Goal: Task Accomplishment & Management: Complete application form

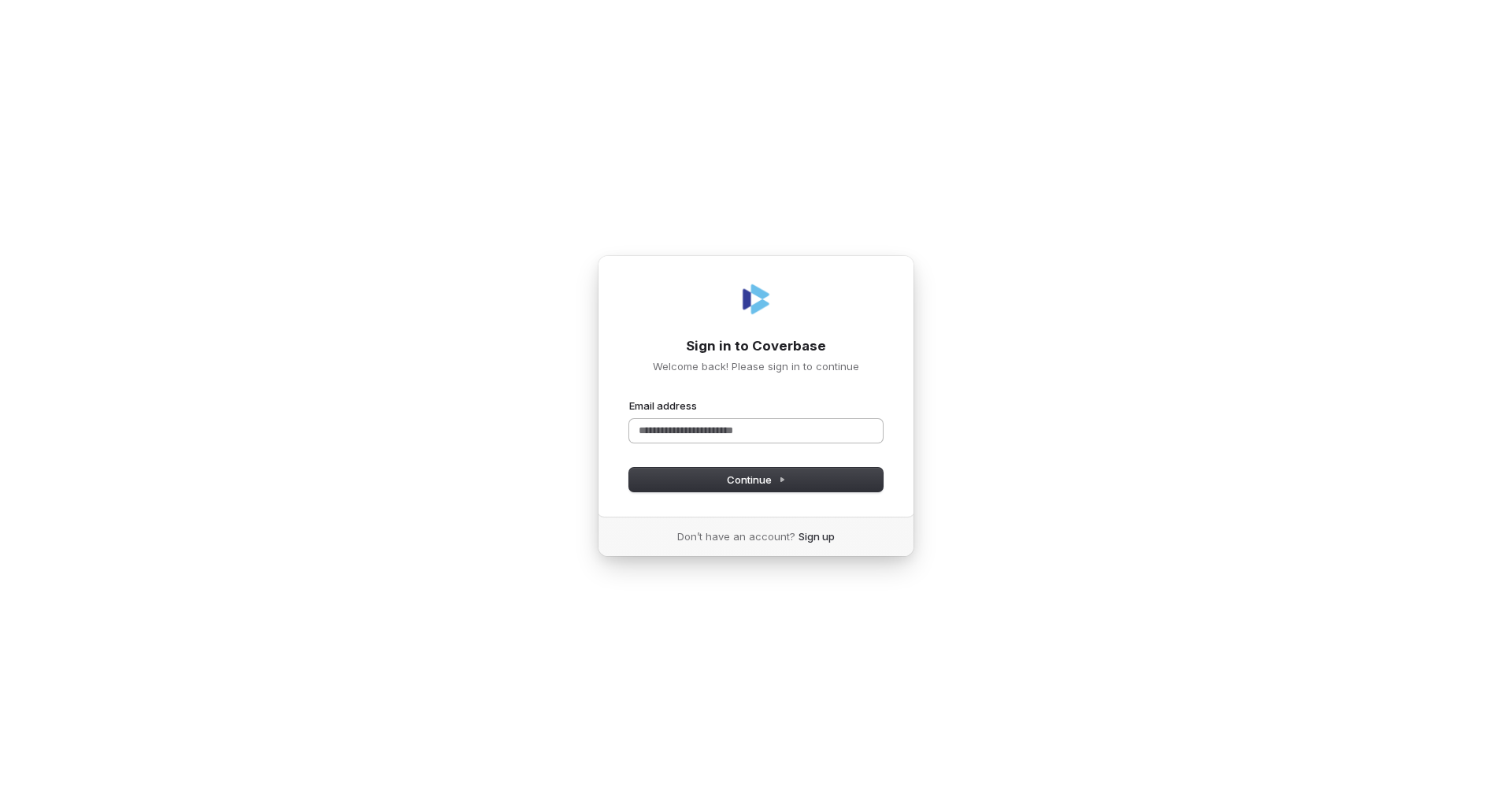
click at [731, 423] on input "Email address" at bounding box center [755, 431] width 253 height 24
click at [629, 399] on button "submit" at bounding box center [629, 399] width 0 height 0
type input "**********"
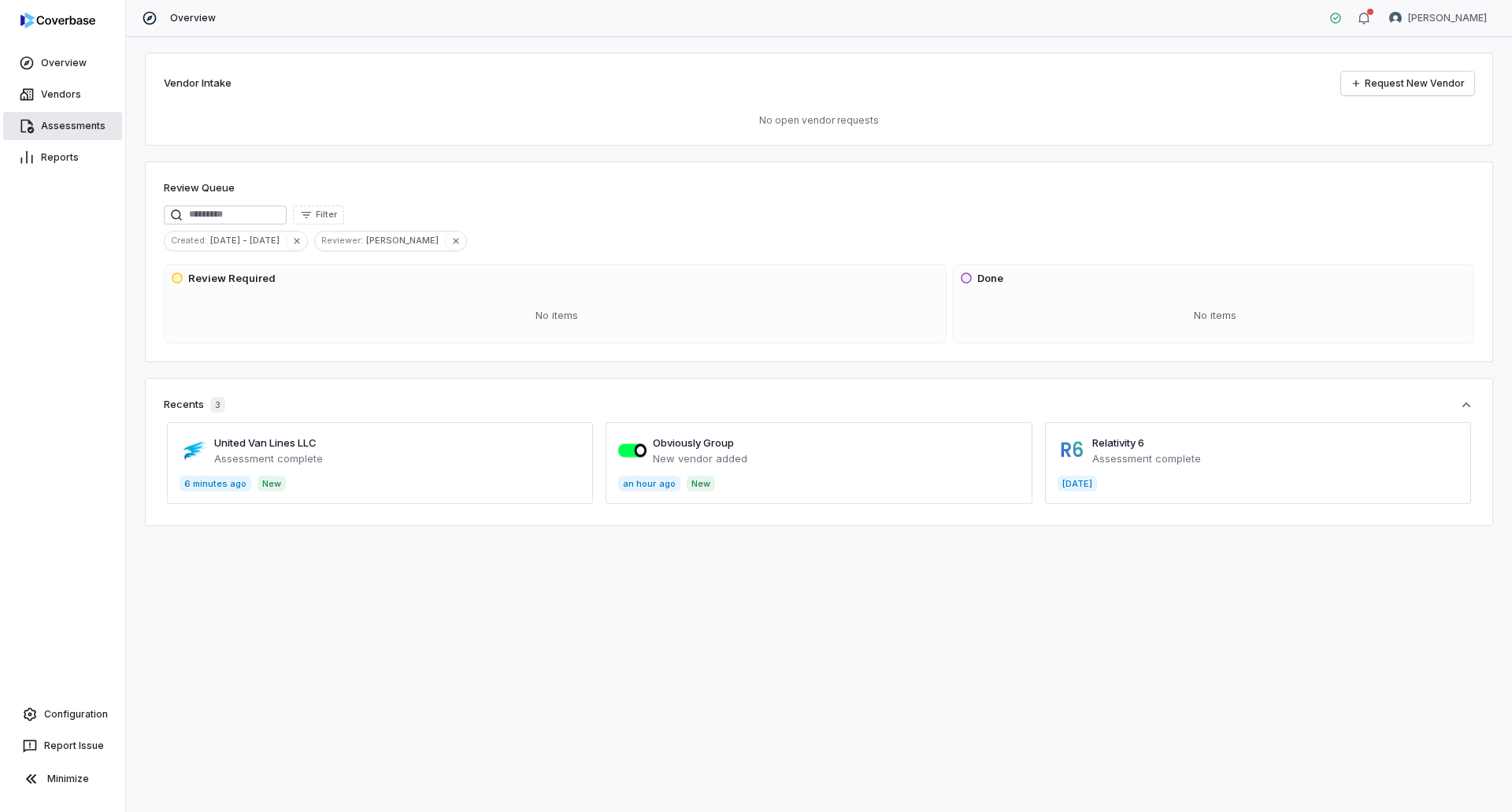
click at [76, 130] on link "Assessments" at bounding box center [62, 125] width 119 height 29
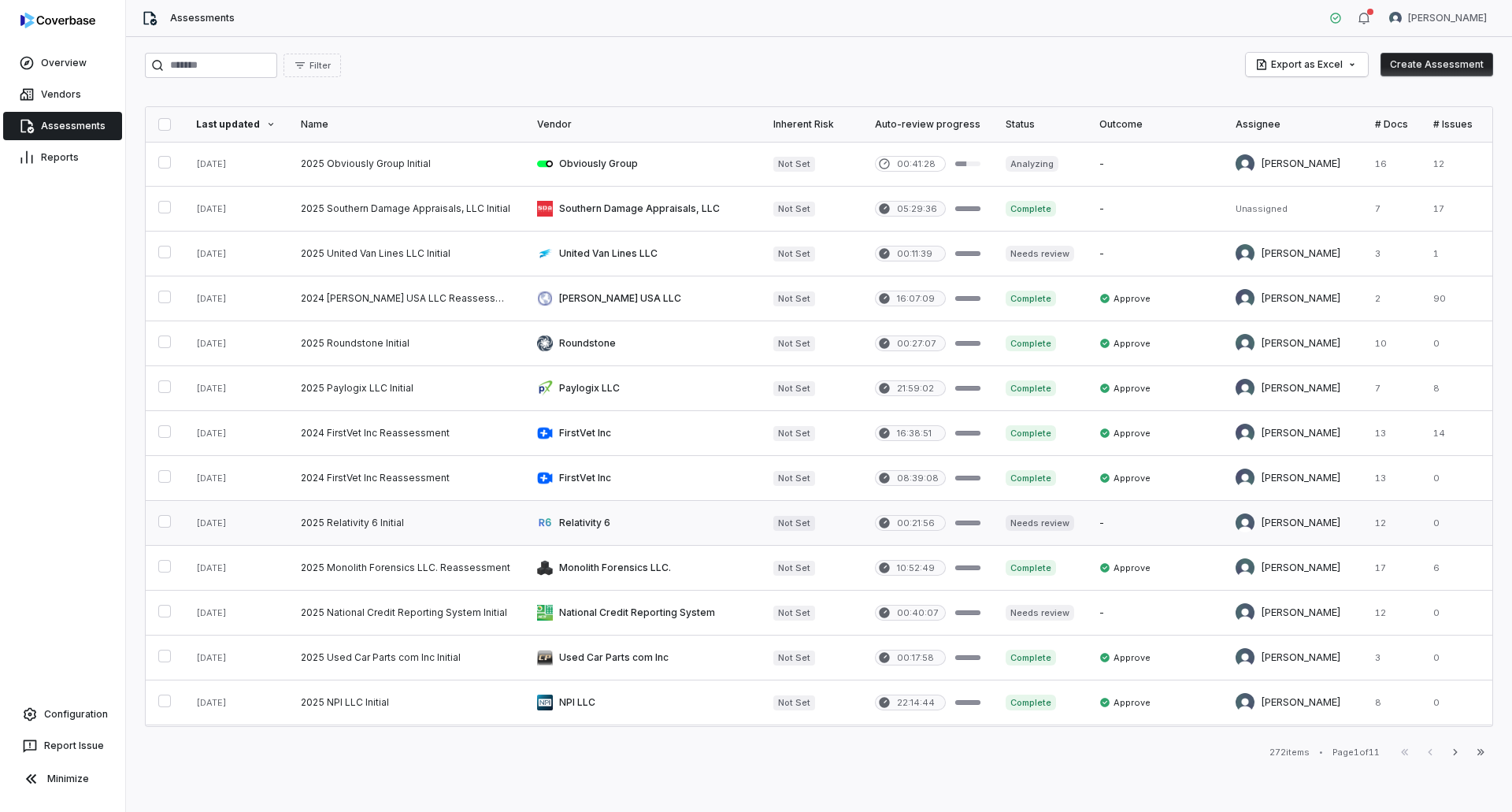
click at [459, 529] on link at bounding box center [406, 523] width 237 height 44
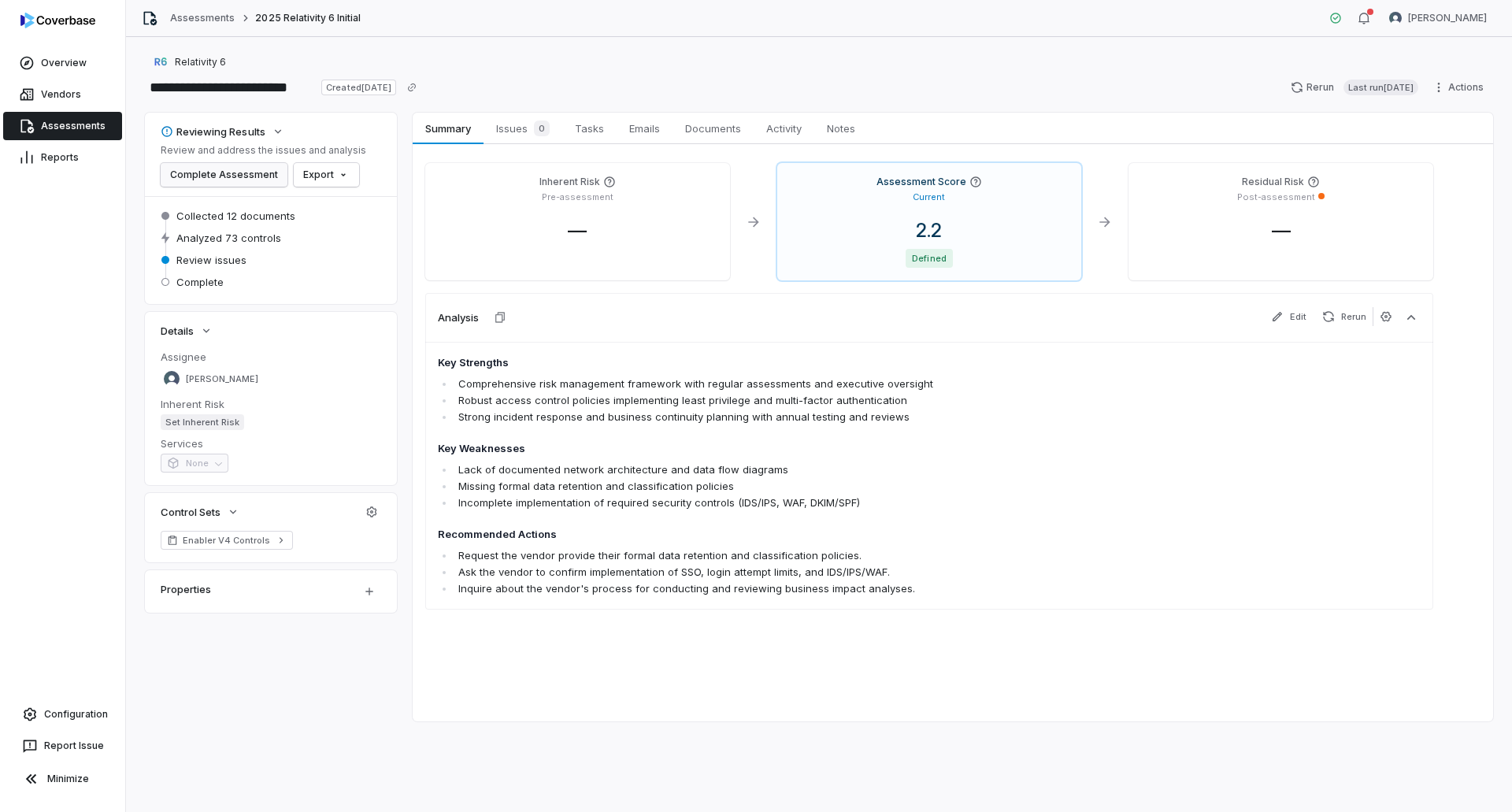
click at [194, 180] on button "Complete Assessment" at bounding box center [224, 175] width 127 height 24
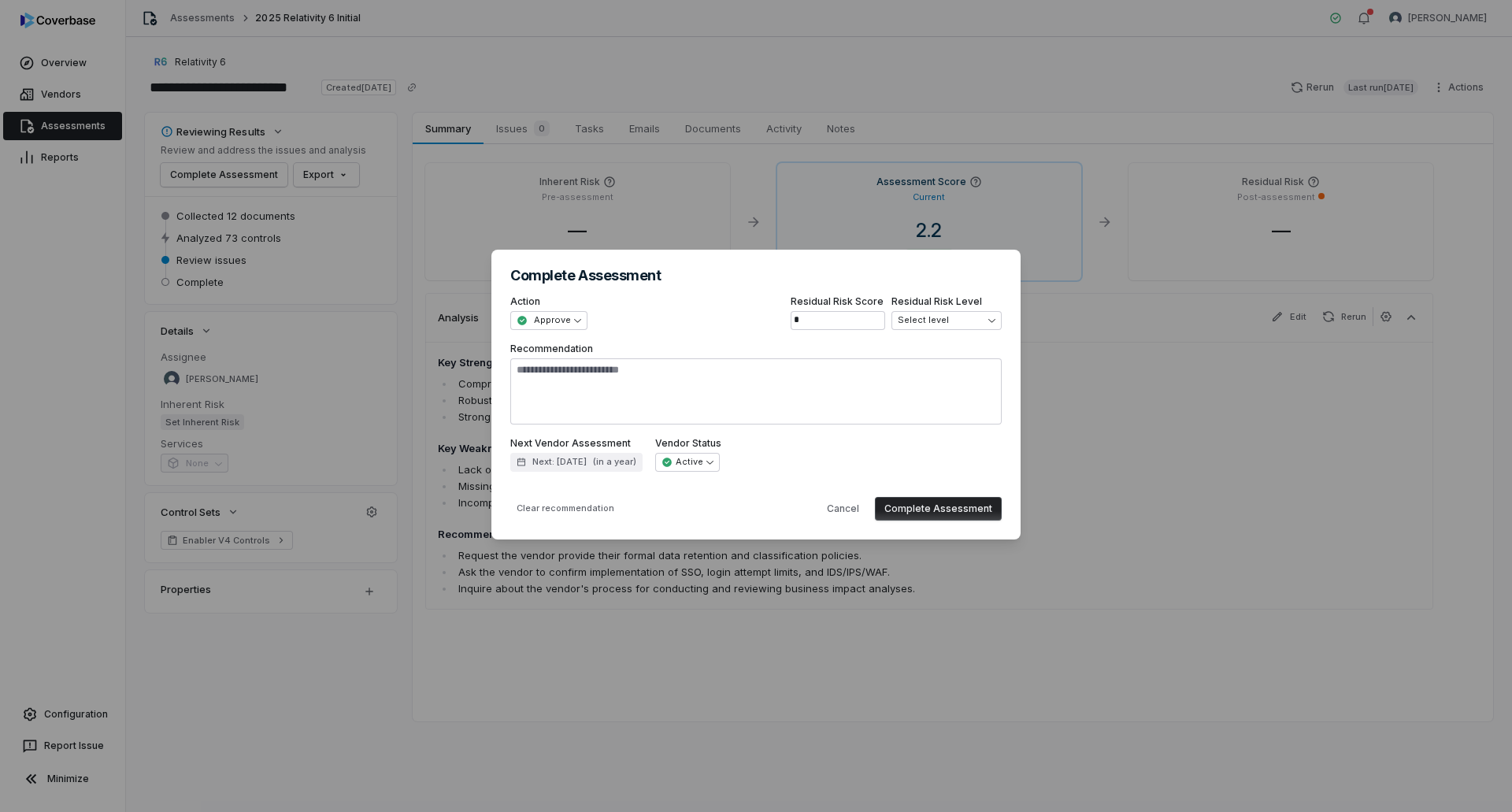
click at [950, 513] on button "Complete Assessment" at bounding box center [938, 509] width 127 height 24
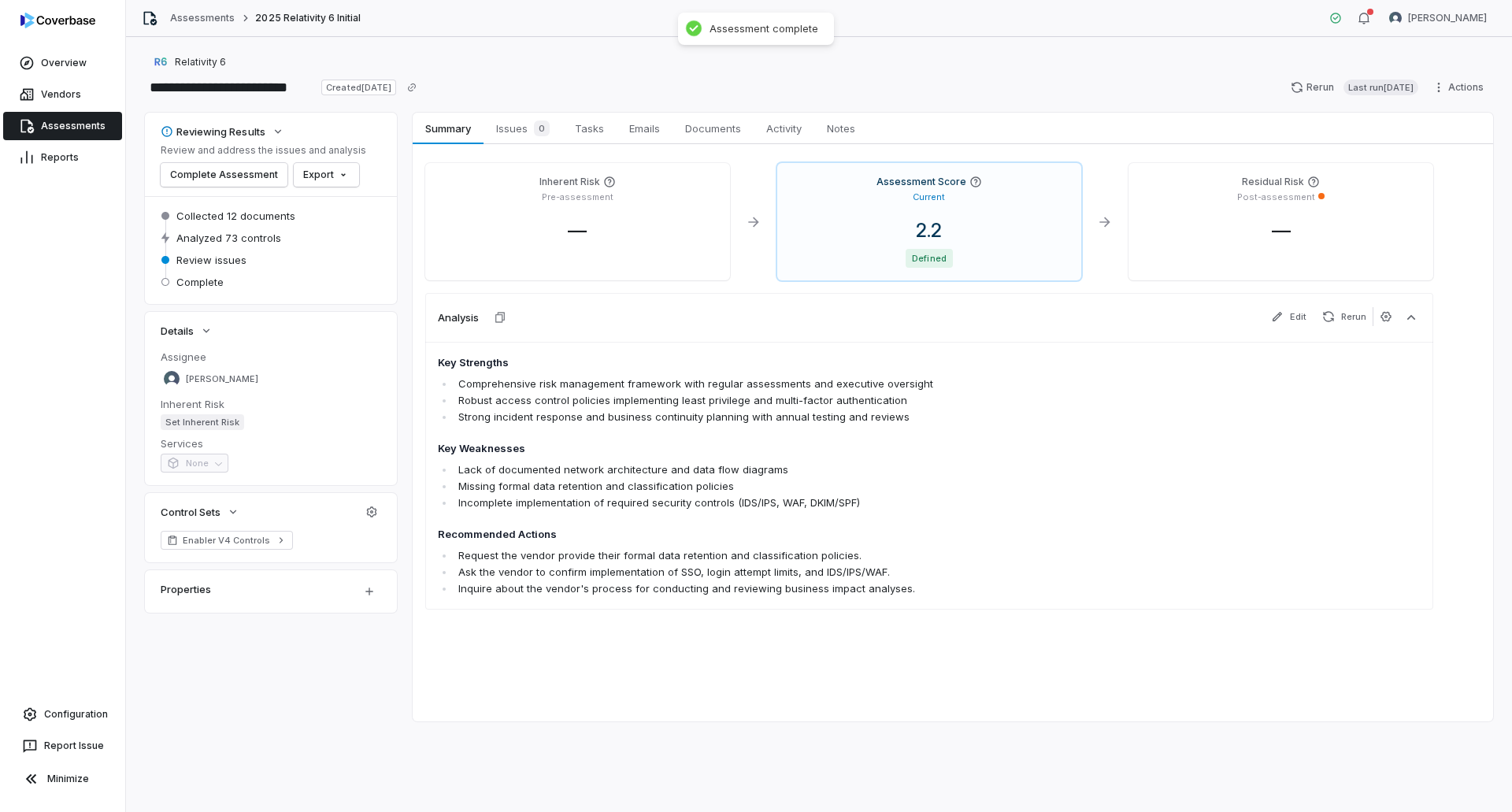
click at [85, 119] on link "Assessments" at bounding box center [62, 125] width 119 height 29
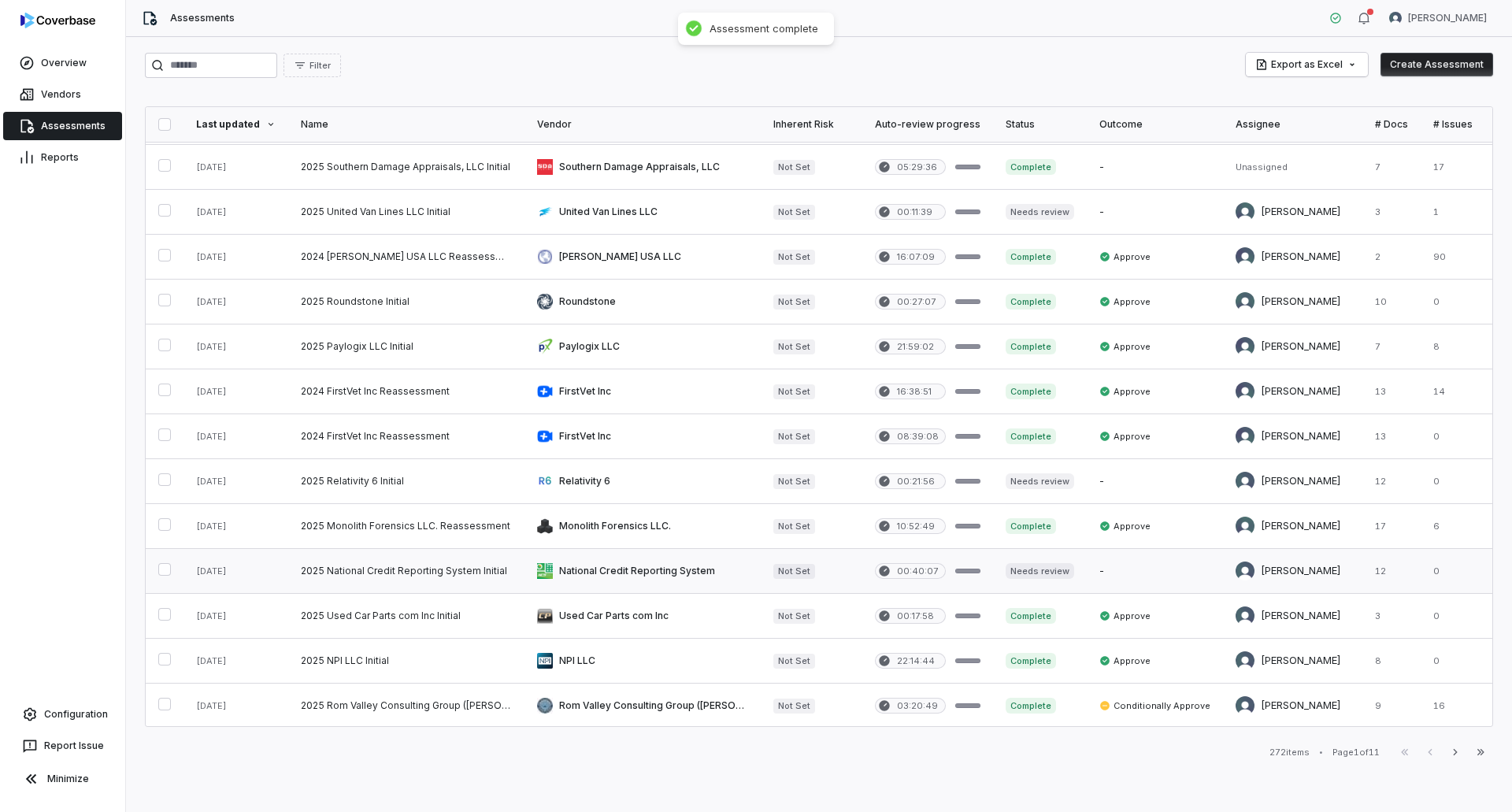
scroll to position [79, 0]
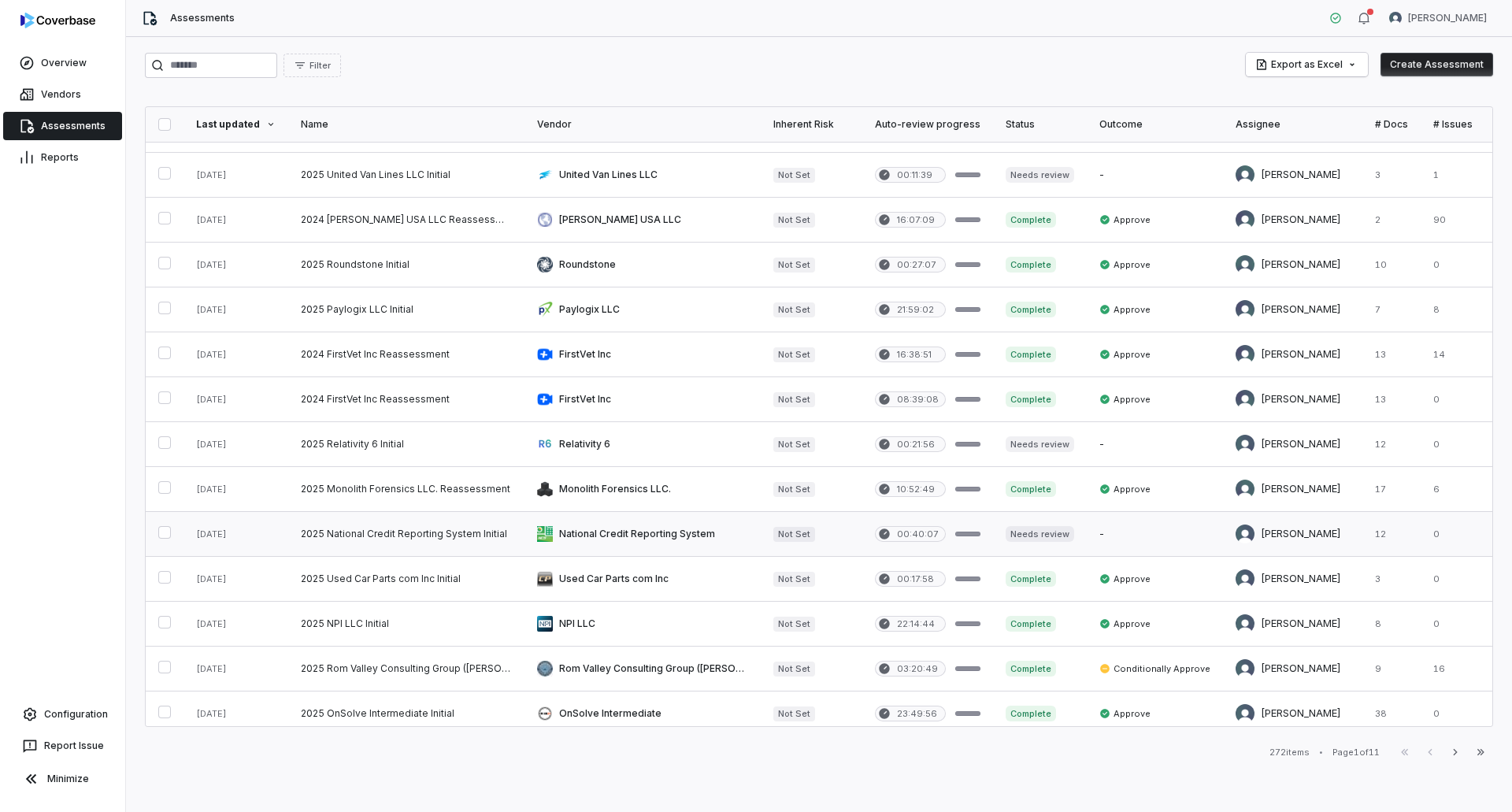
click at [337, 529] on link at bounding box center [406, 534] width 237 height 44
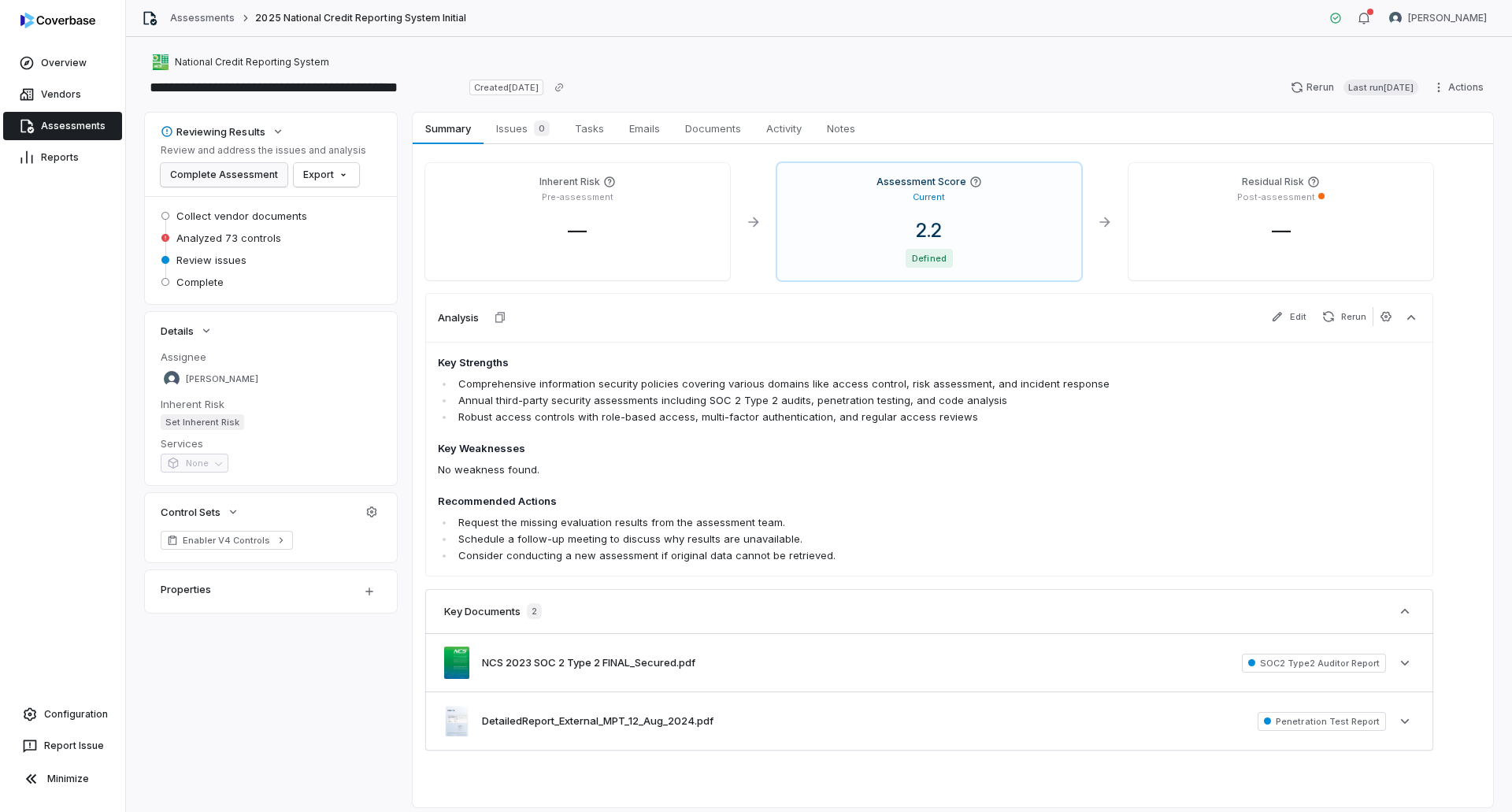
click at [248, 173] on button "Complete Assessment" at bounding box center [224, 175] width 127 height 24
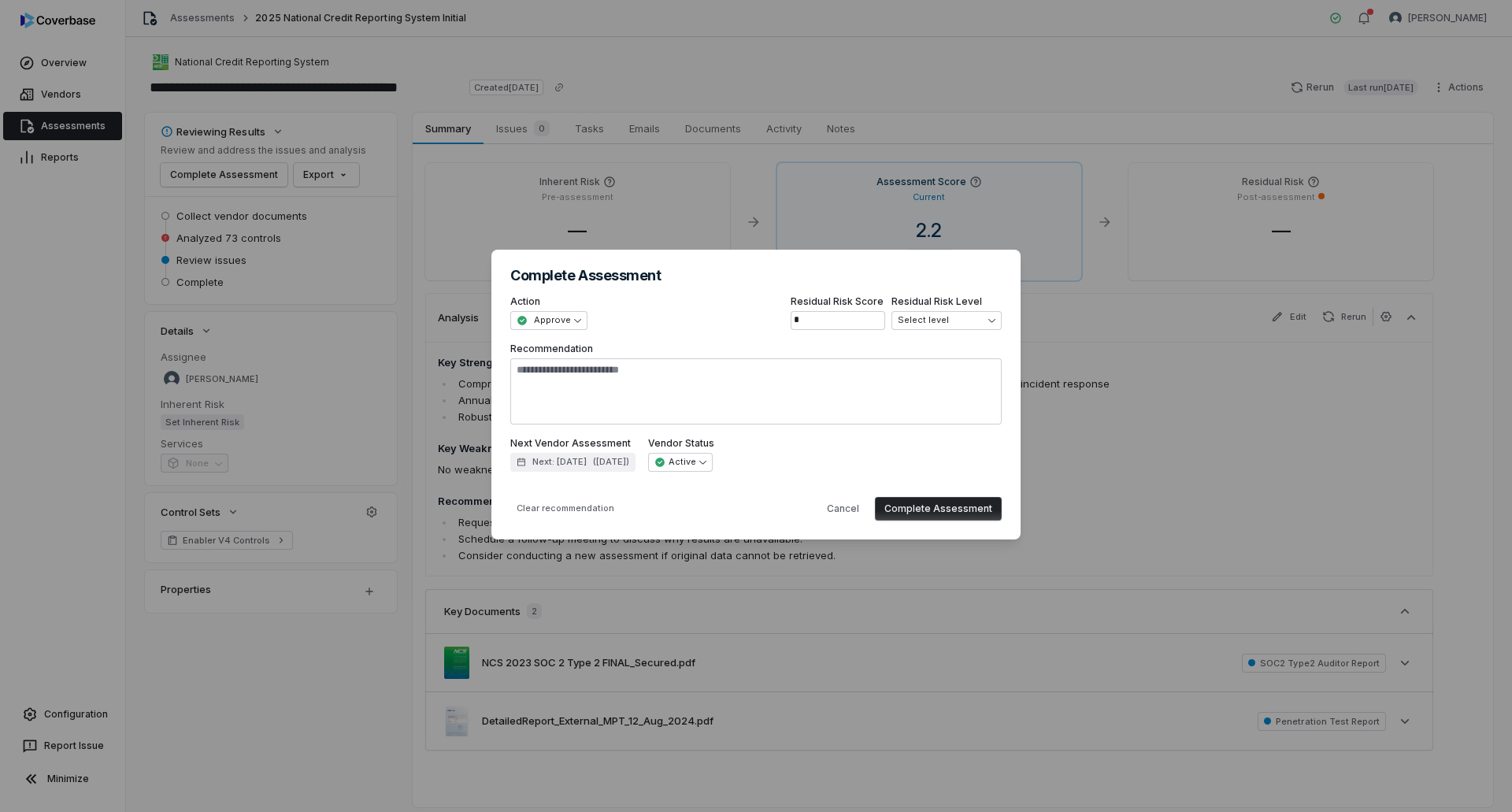
click at [976, 509] on button "Complete Assessment" at bounding box center [938, 509] width 127 height 24
type textarea "*"
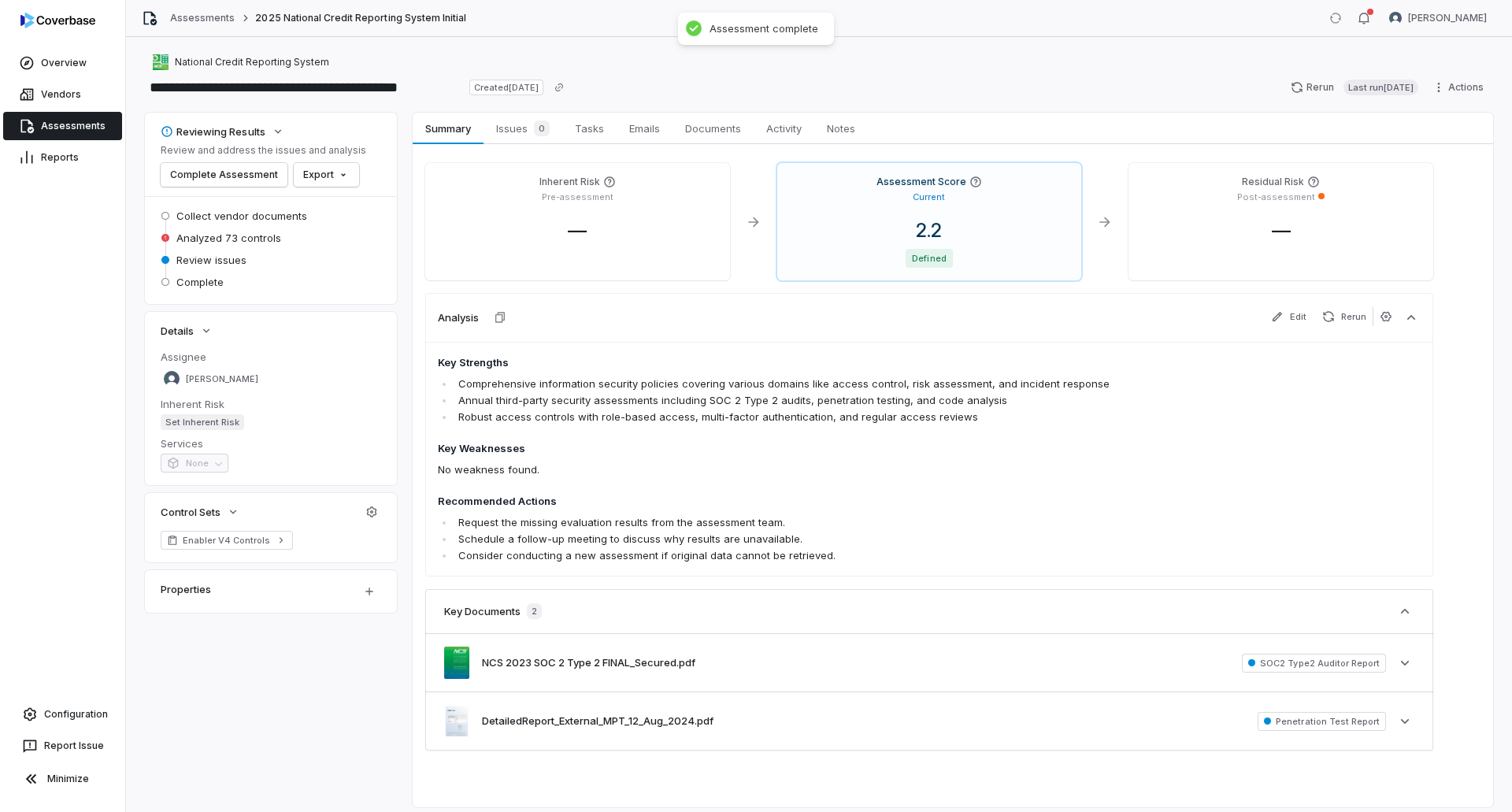
click at [89, 129] on link "Assessments" at bounding box center [62, 125] width 119 height 29
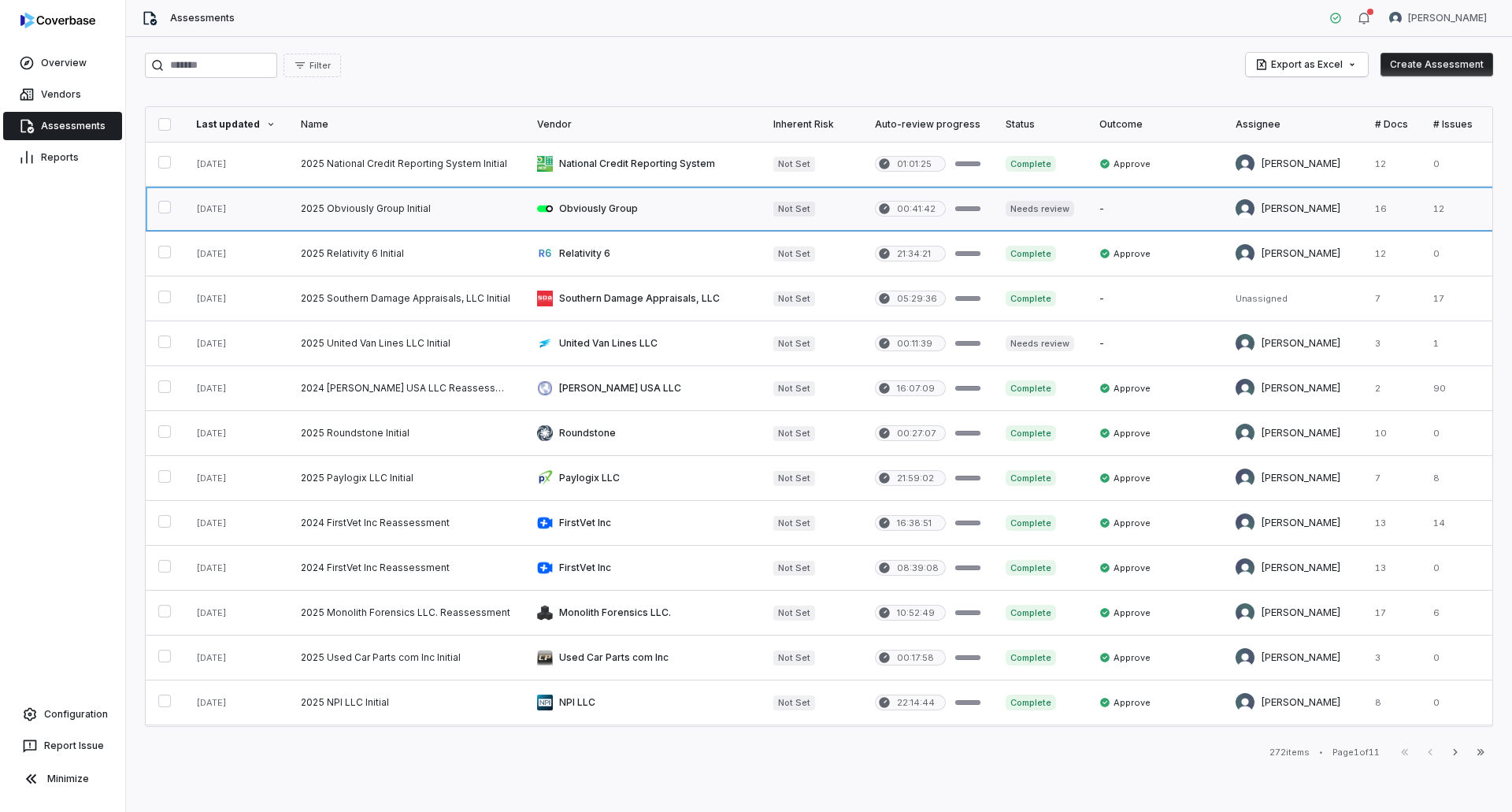
click at [389, 208] on link at bounding box center [406, 209] width 237 height 44
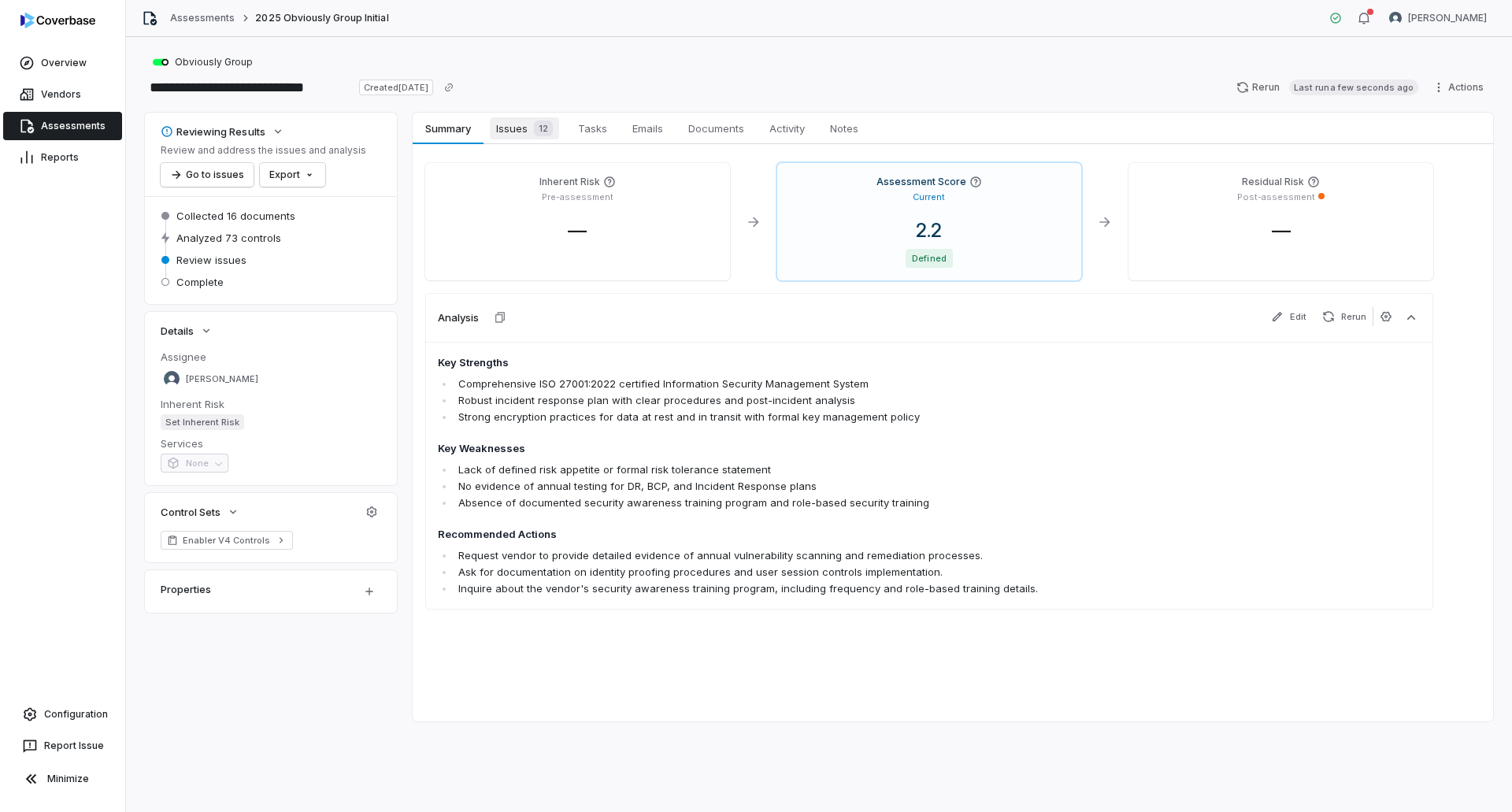
click at [530, 122] on div "12" at bounding box center [540, 128] width 25 height 16
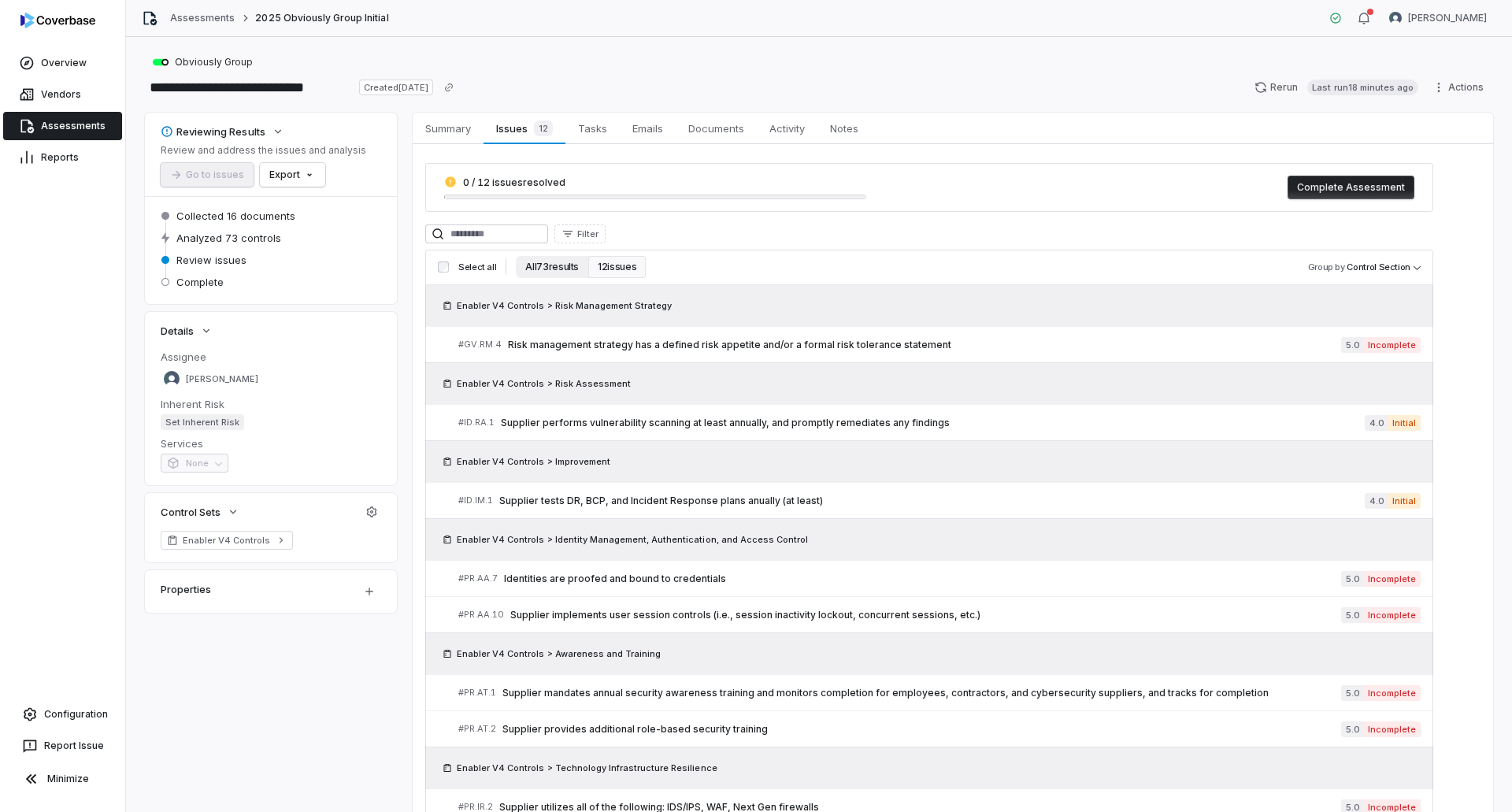
click at [543, 266] on button "All 73 results" at bounding box center [552, 267] width 73 height 22
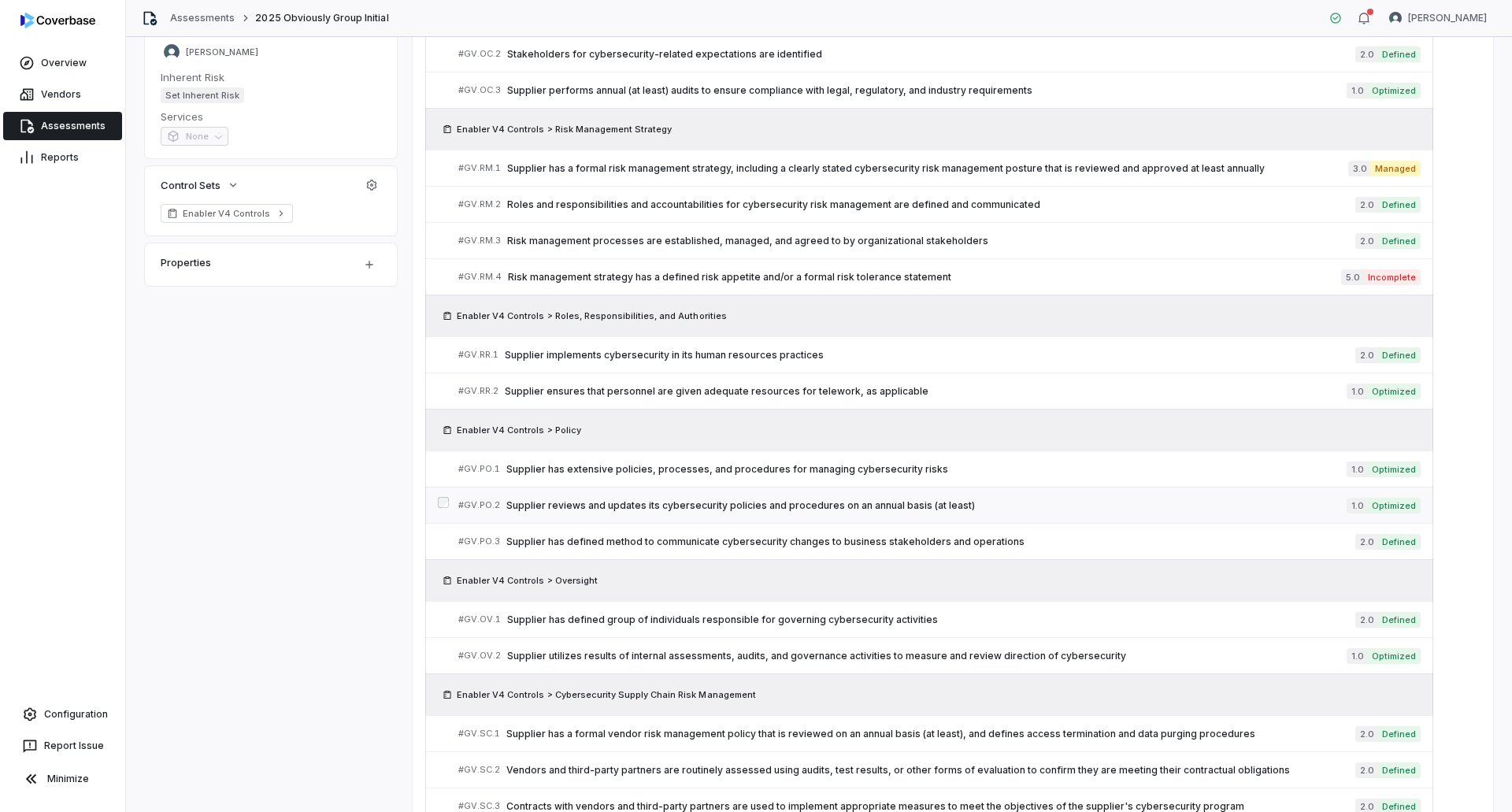
scroll to position [79, 0]
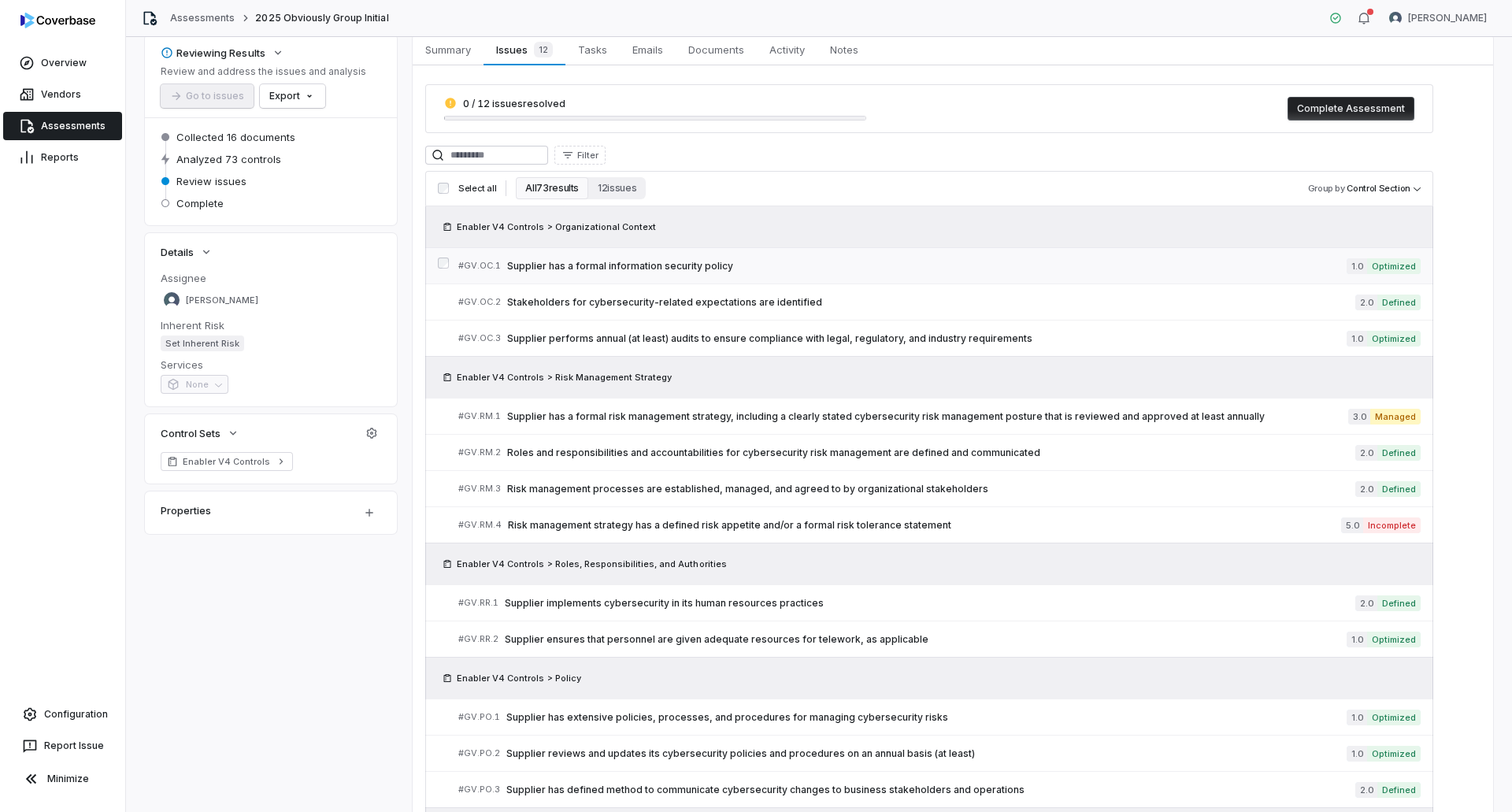
click at [737, 261] on span "Supplier has a formal information security policy" at bounding box center [927, 266] width 840 height 13
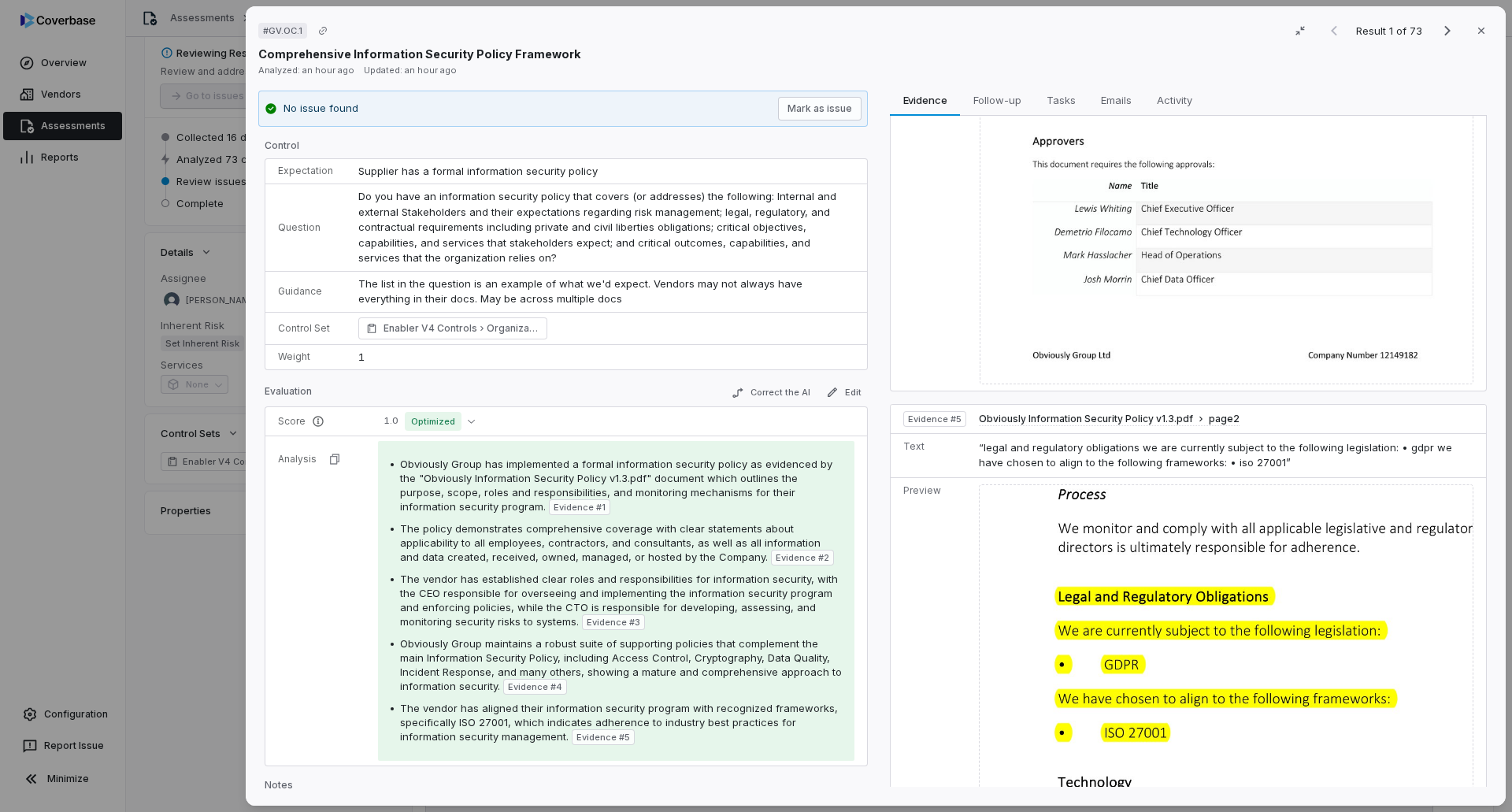
scroll to position [1599, 0]
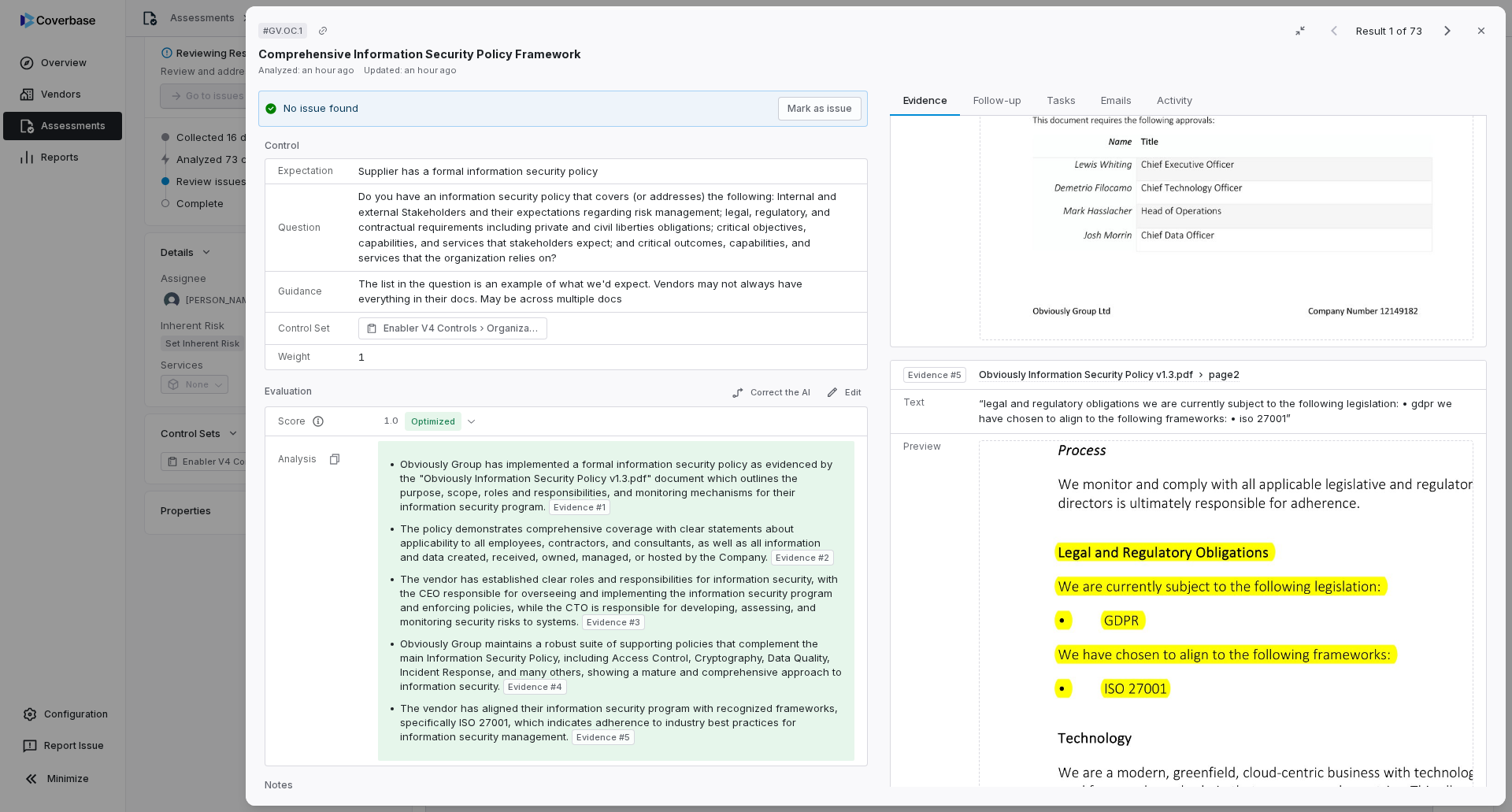
click at [448, 407] on td "1.0 Optimized" at bounding box center [616, 422] width 502 height 29
click at [439, 415] on span "Optimized" at bounding box center [434, 421] width 57 height 19
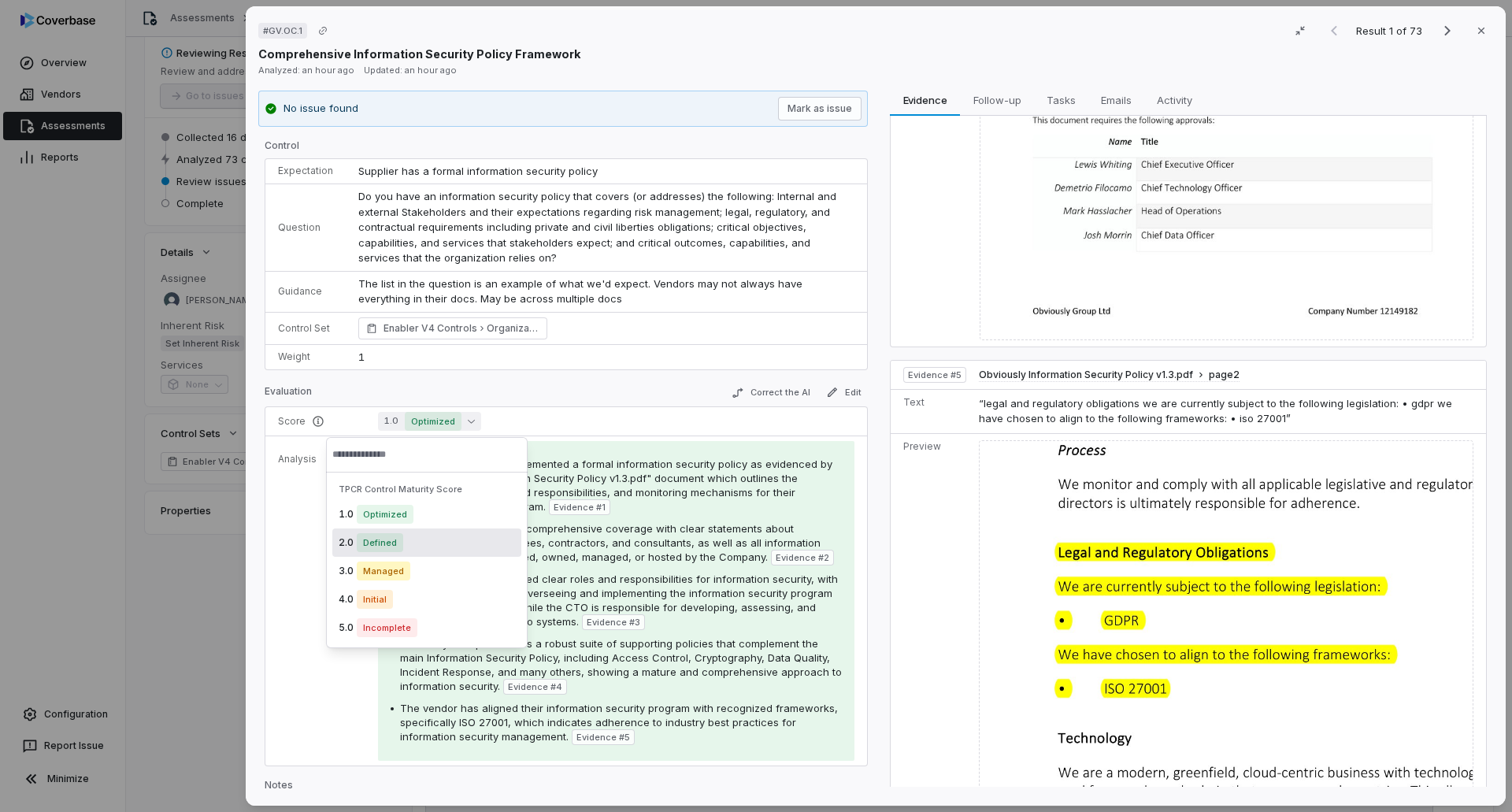
click at [373, 550] on span "Defined" at bounding box center [379, 542] width 46 height 19
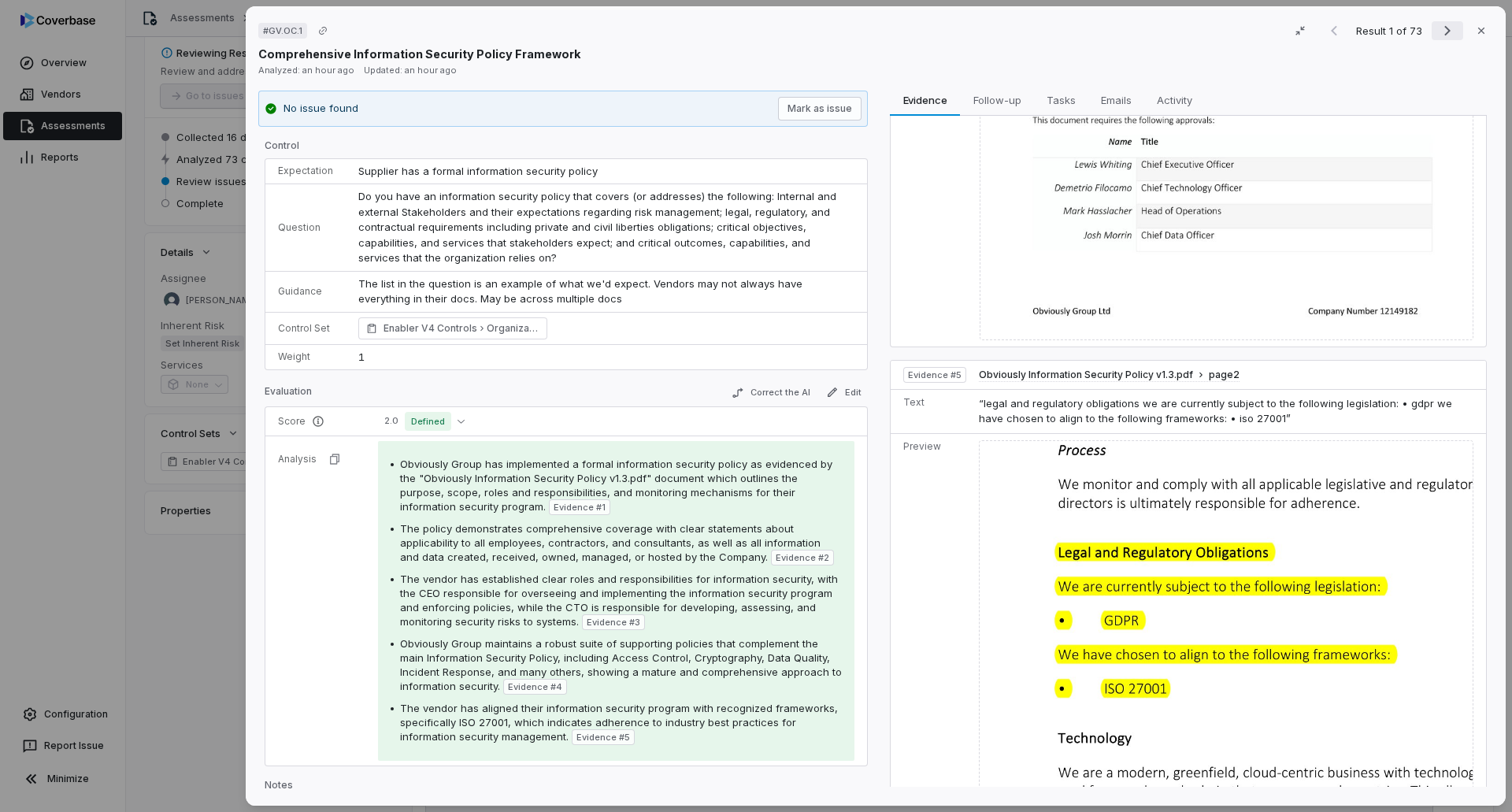
click at [1438, 33] on icon "Next result" at bounding box center [1448, 30] width 19 height 19
